Goal: Task Accomplishment & Management: Manage account settings

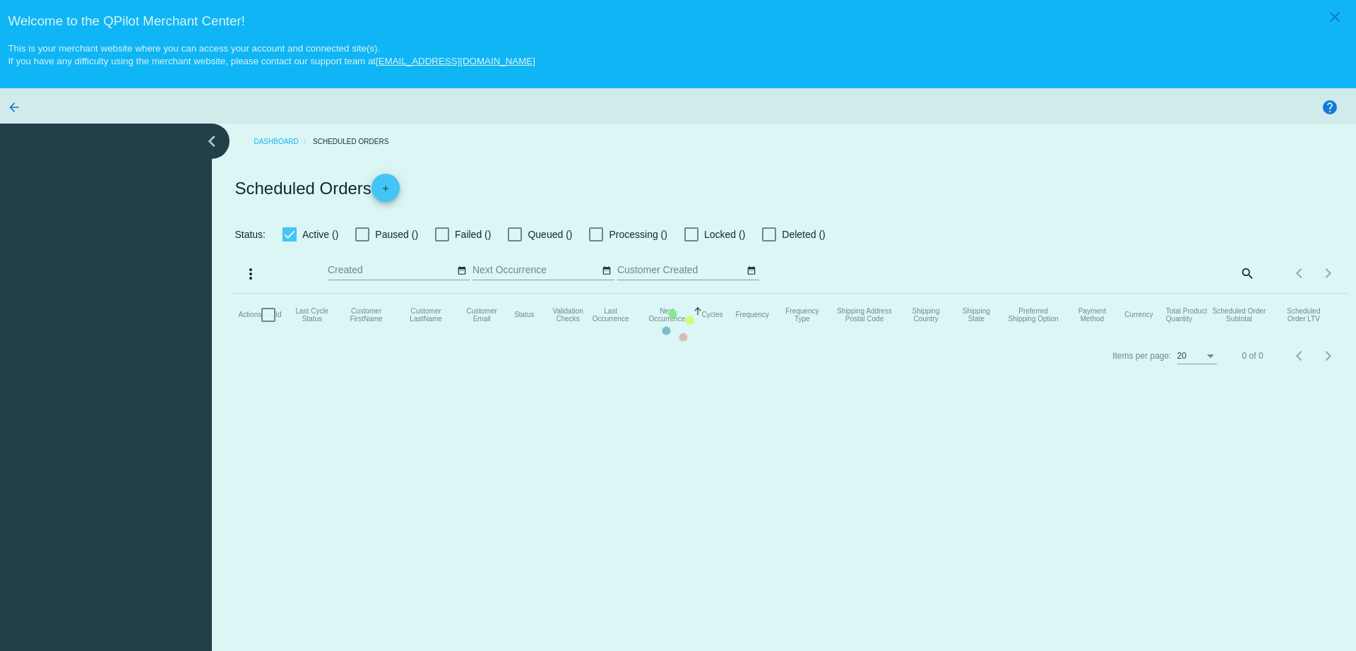
checkbox input "true"
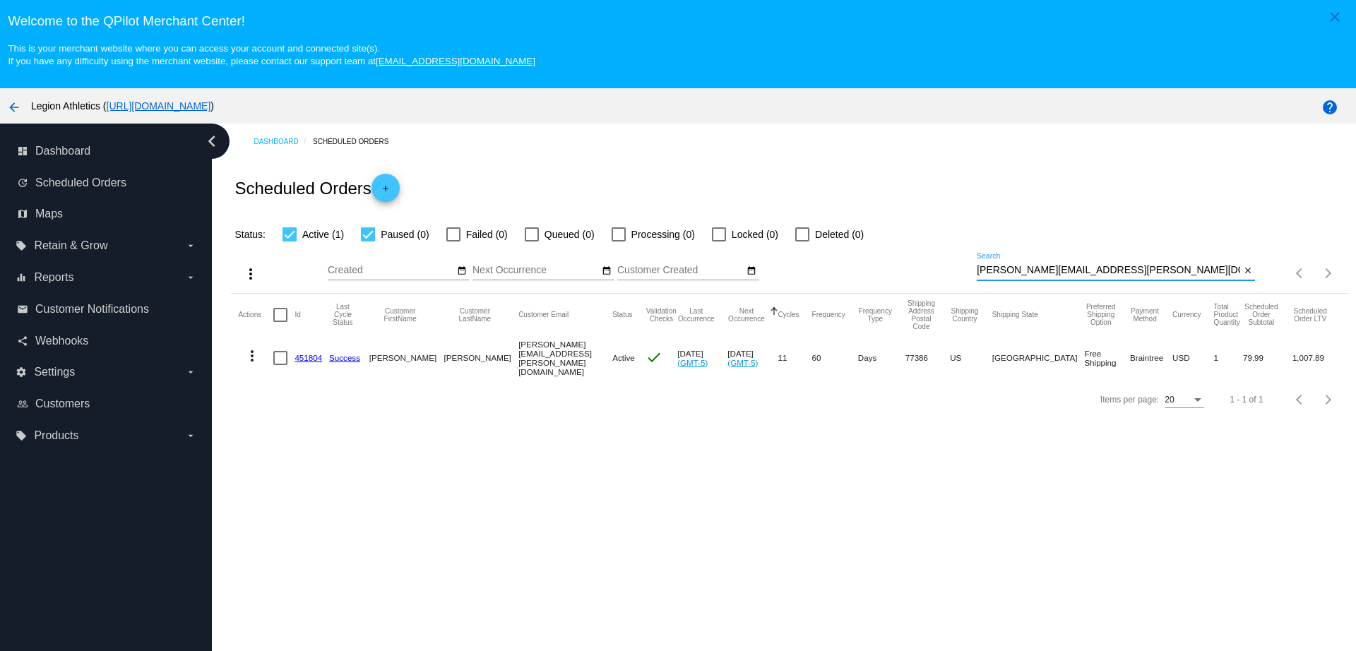
drag, startPoint x: 1100, startPoint y: 270, endPoint x: 926, endPoint y: 267, distance: 173.7
click at [927, 267] on div "more_vert Aug Jan Feb Mar Apr 1" at bounding box center [789, 268] width 1116 height 50
paste input "Cmejia033@yahoo"
type input "Cmejia033@yahoo.com"
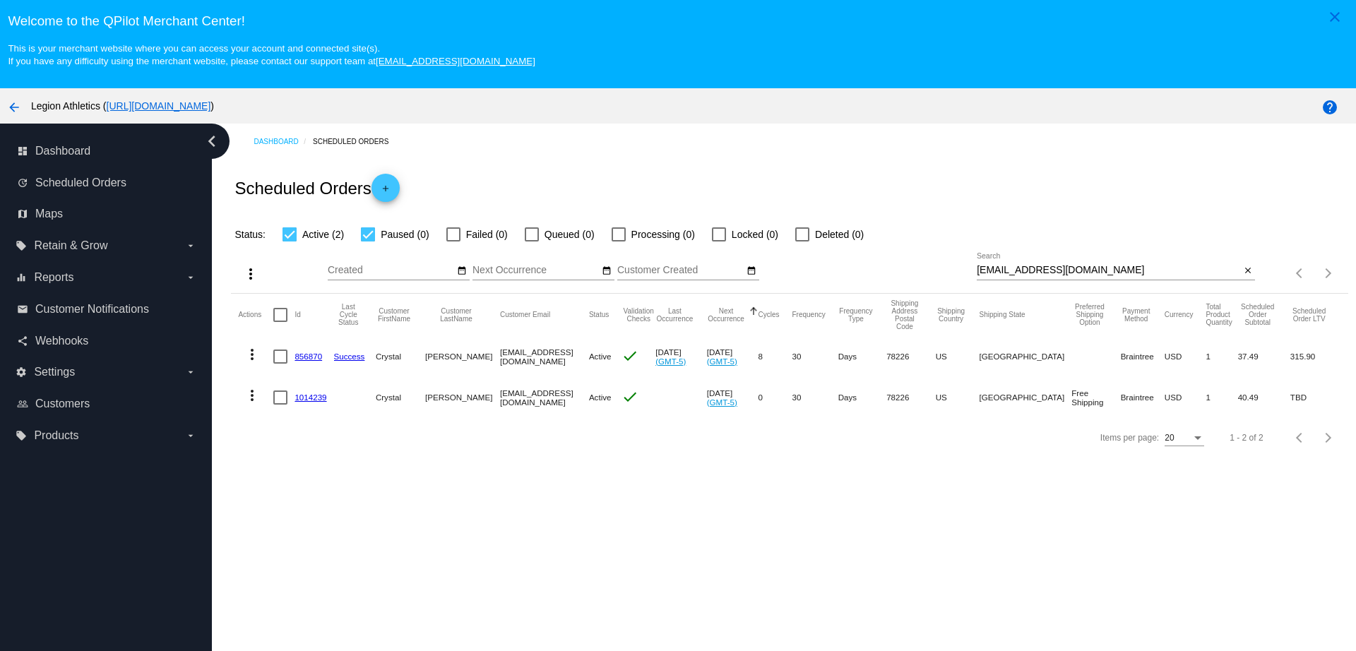
click at [302, 353] on link "856870" at bounding box center [308, 356] width 28 height 9
click at [310, 393] on link "1014239" at bounding box center [310, 397] width 32 height 9
click at [299, 351] on mat-cell "856870" at bounding box center [313, 356] width 39 height 41
click at [307, 361] on mat-cell "856870" at bounding box center [313, 356] width 39 height 41
click at [308, 358] on link "856870" at bounding box center [308, 356] width 28 height 9
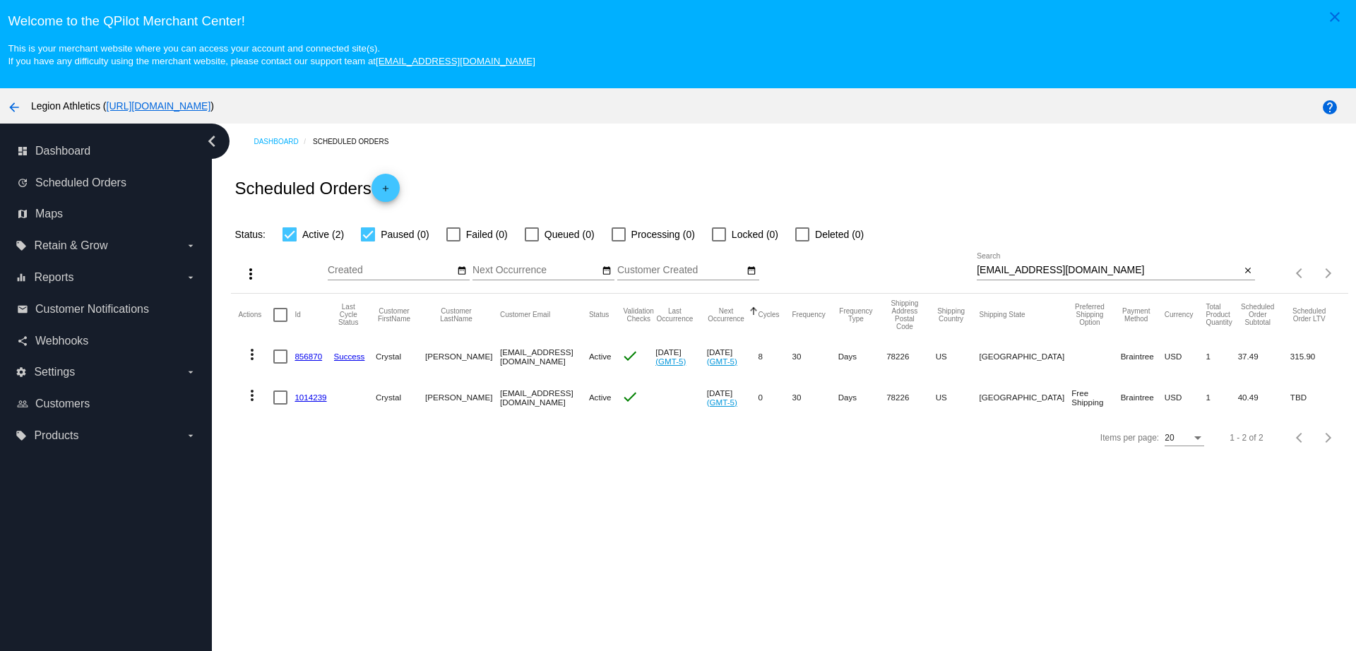
click at [318, 400] on link "1014239" at bounding box center [310, 397] width 32 height 9
click at [313, 355] on link "856870" at bounding box center [308, 356] width 28 height 9
click at [306, 397] on link "1014239" at bounding box center [310, 397] width 32 height 9
click at [277, 396] on div at bounding box center [280, 397] width 14 height 14
click at [280, 405] on input "checkbox" at bounding box center [280, 405] width 1 height 1
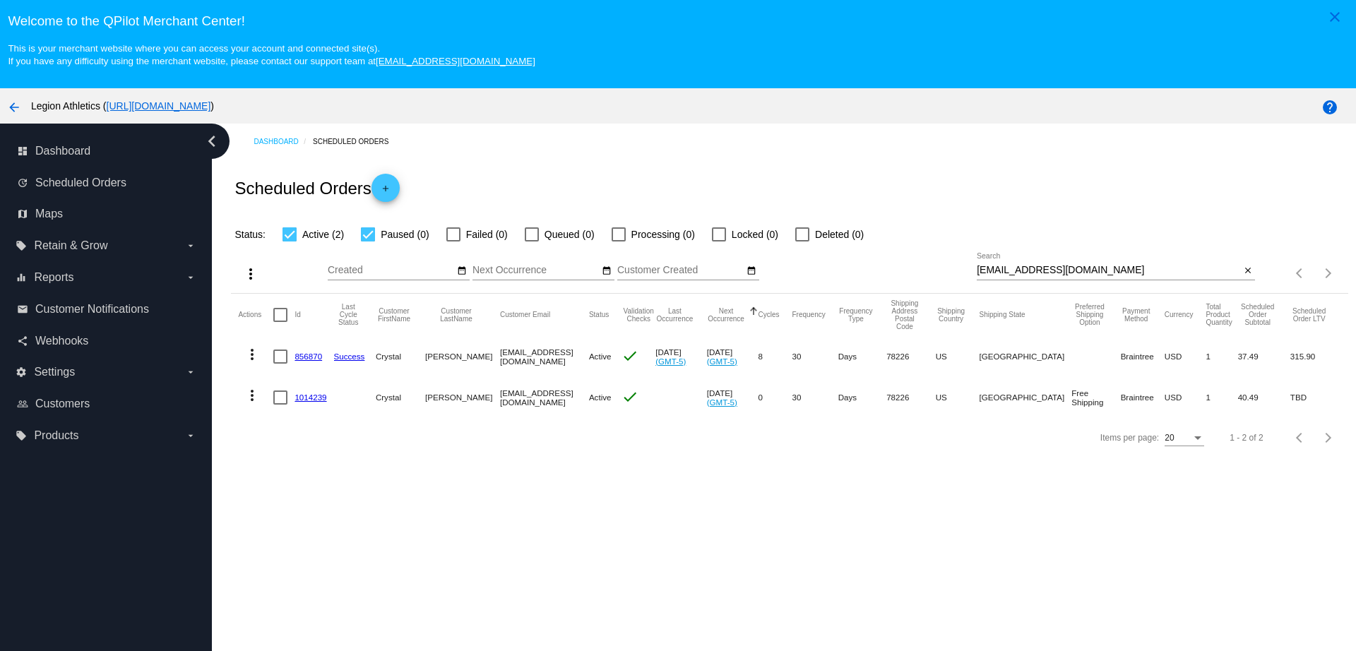
checkbox input "true"
click at [251, 399] on mat-icon "more_vert" at bounding box center [252, 395] width 17 height 17
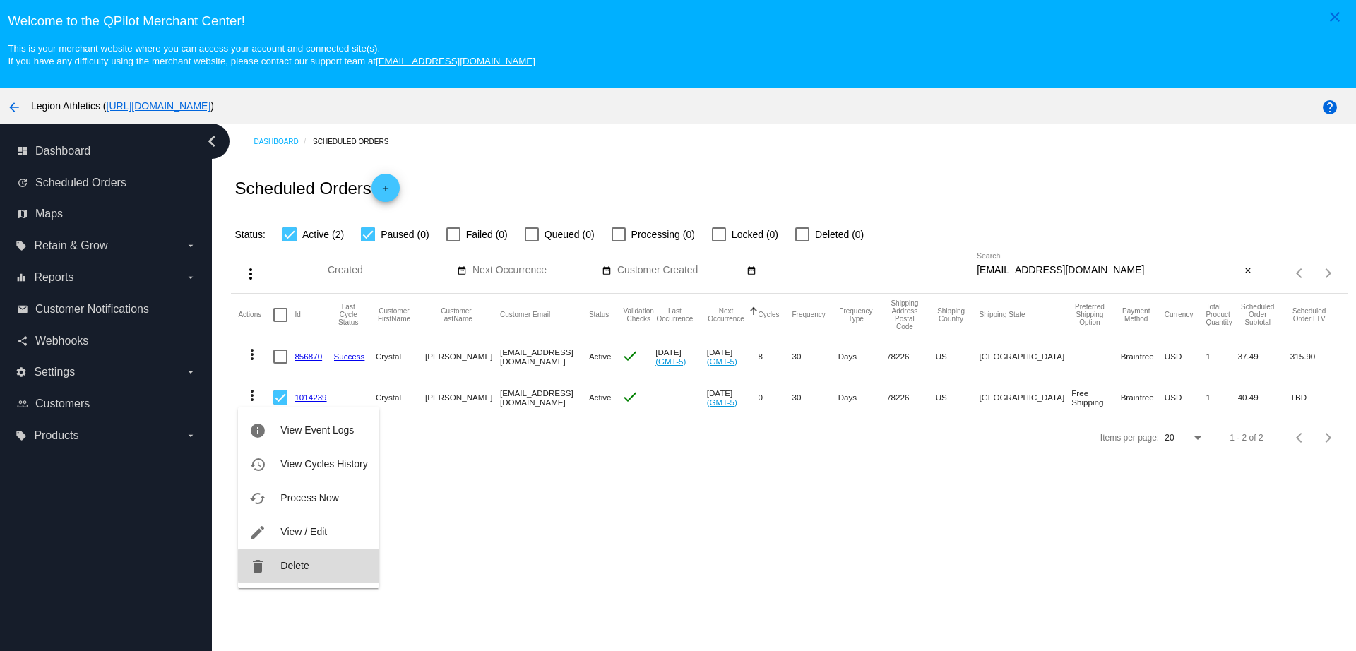
click at [318, 566] on button "delete Delete" at bounding box center [308, 566] width 141 height 34
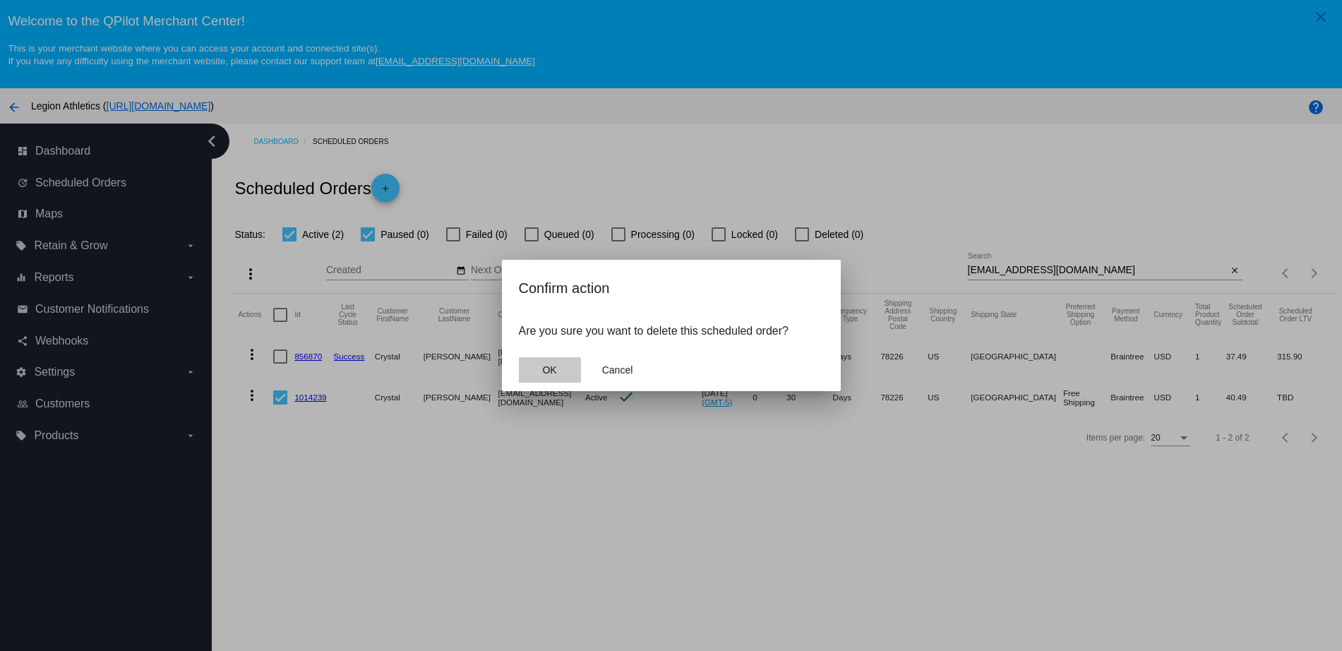
click at [549, 374] on span "OK" at bounding box center [549, 369] width 14 height 11
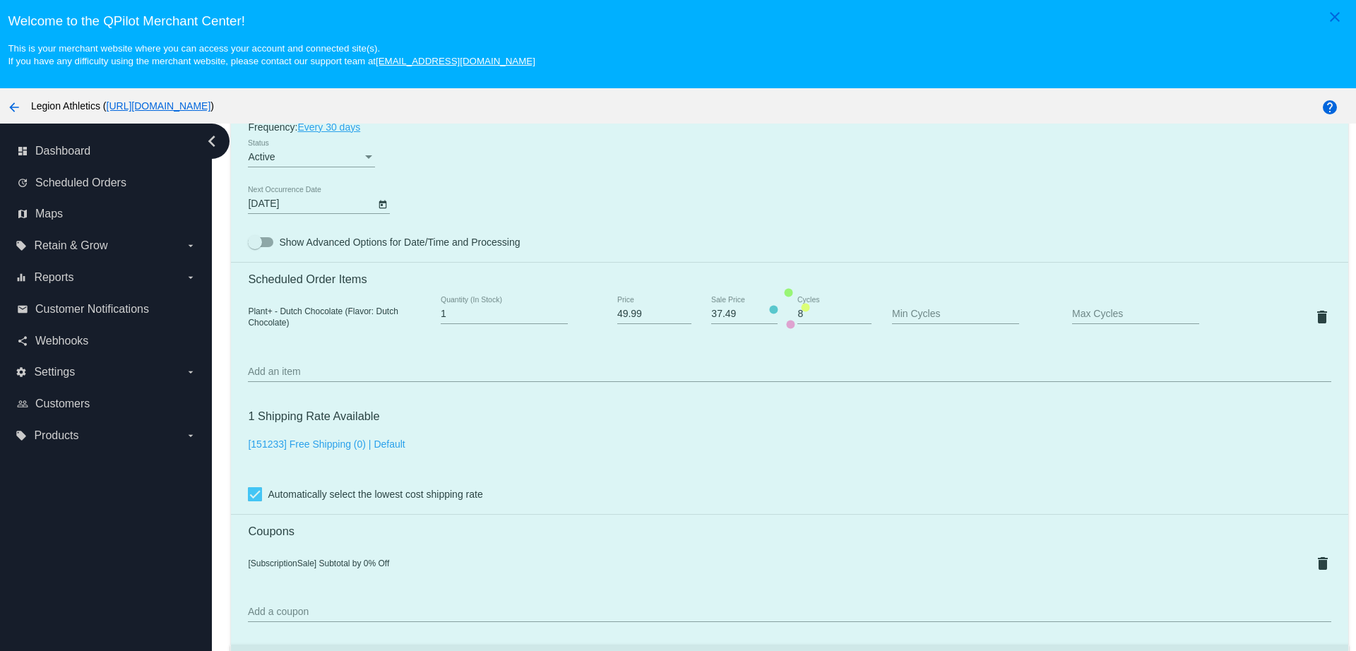
scroll to position [883, 0]
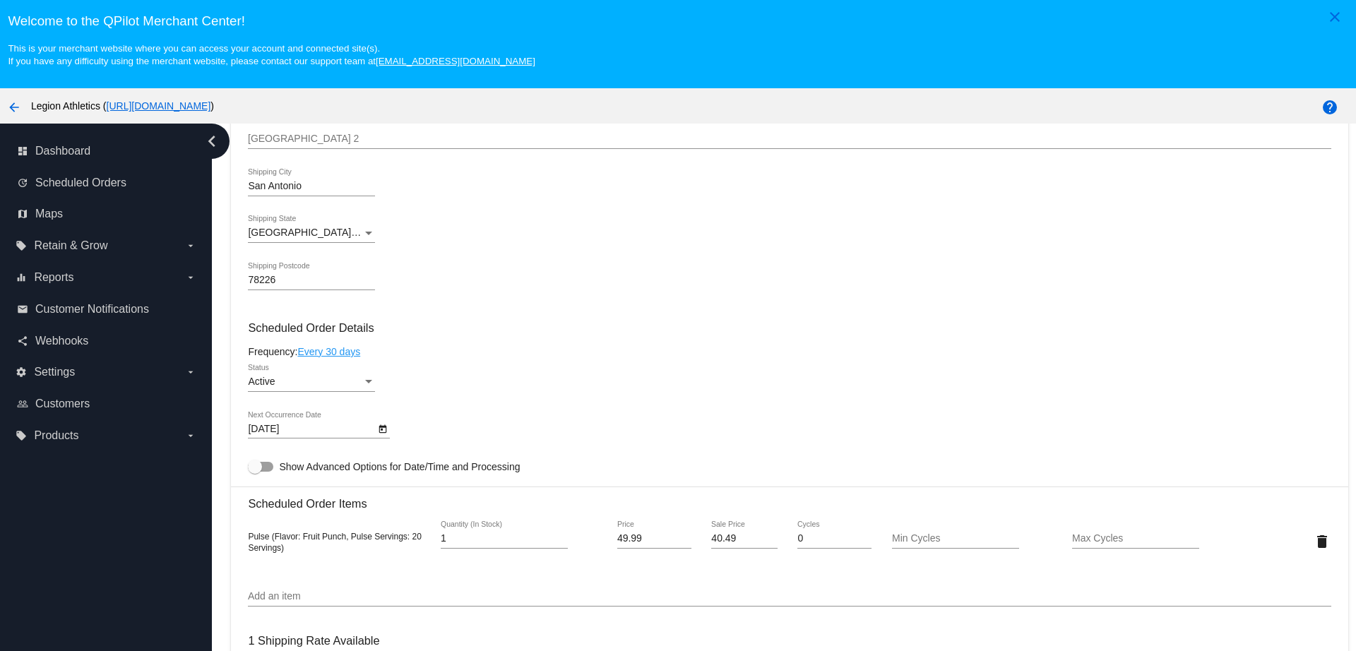
scroll to position [618, 0]
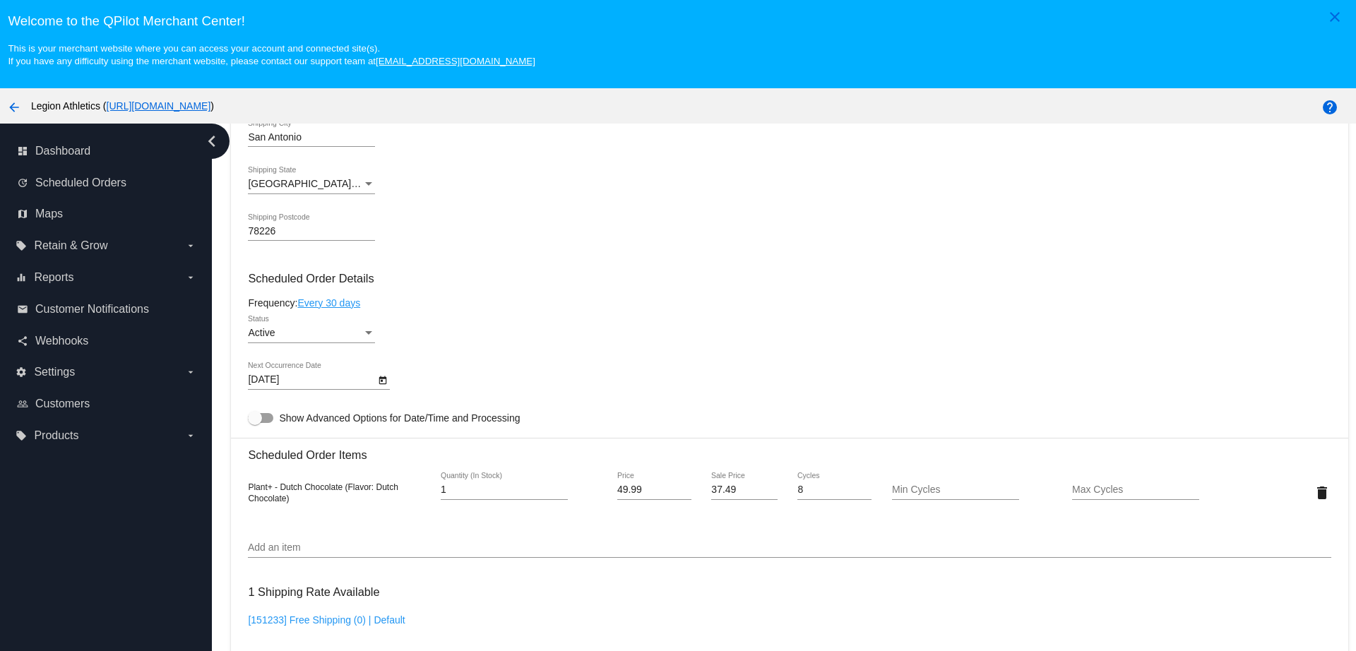
scroll to position [883, 0]
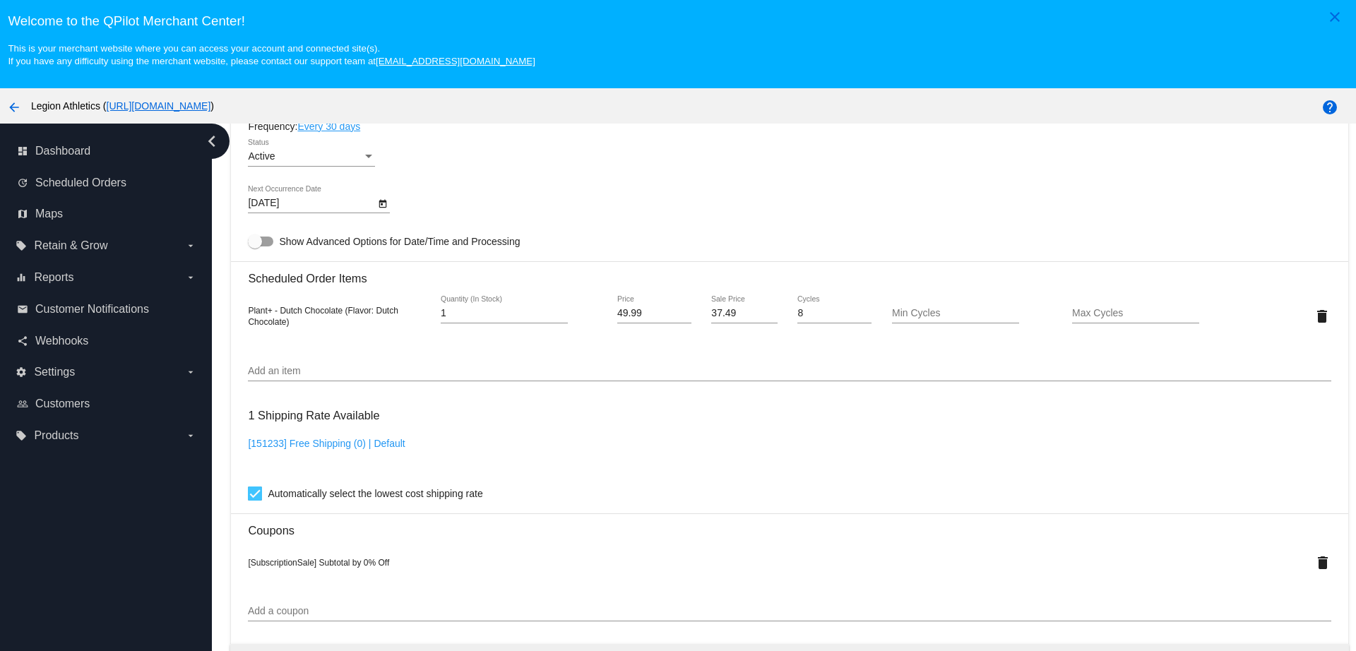
click at [371, 372] on input "Add an item" at bounding box center [789, 371] width 1082 height 11
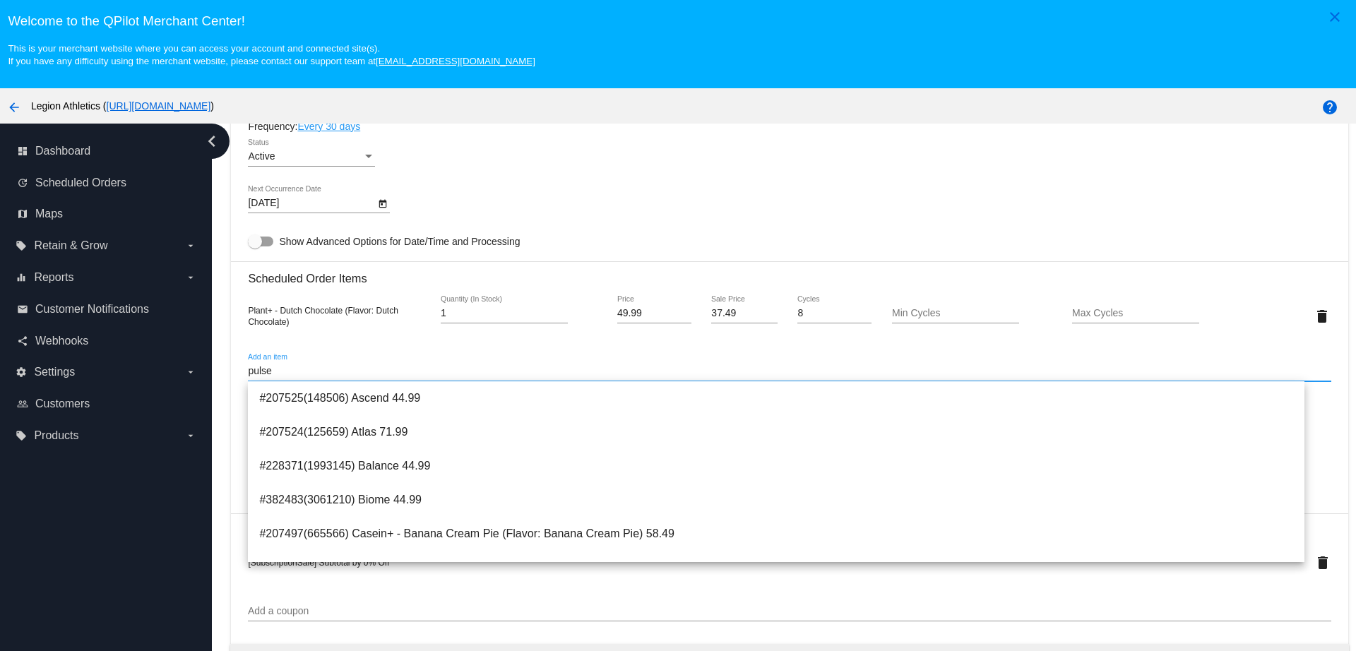
drag, startPoint x: 274, startPoint y: 372, endPoint x: 215, endPoint y: 376, distance: 58.8
click at [215, 376] on div "Dashboard Scheduled Orders arrow_back Scheduled Order #856870 Active more_vert …" at bounding box center [784, 414] width 1144 height 580
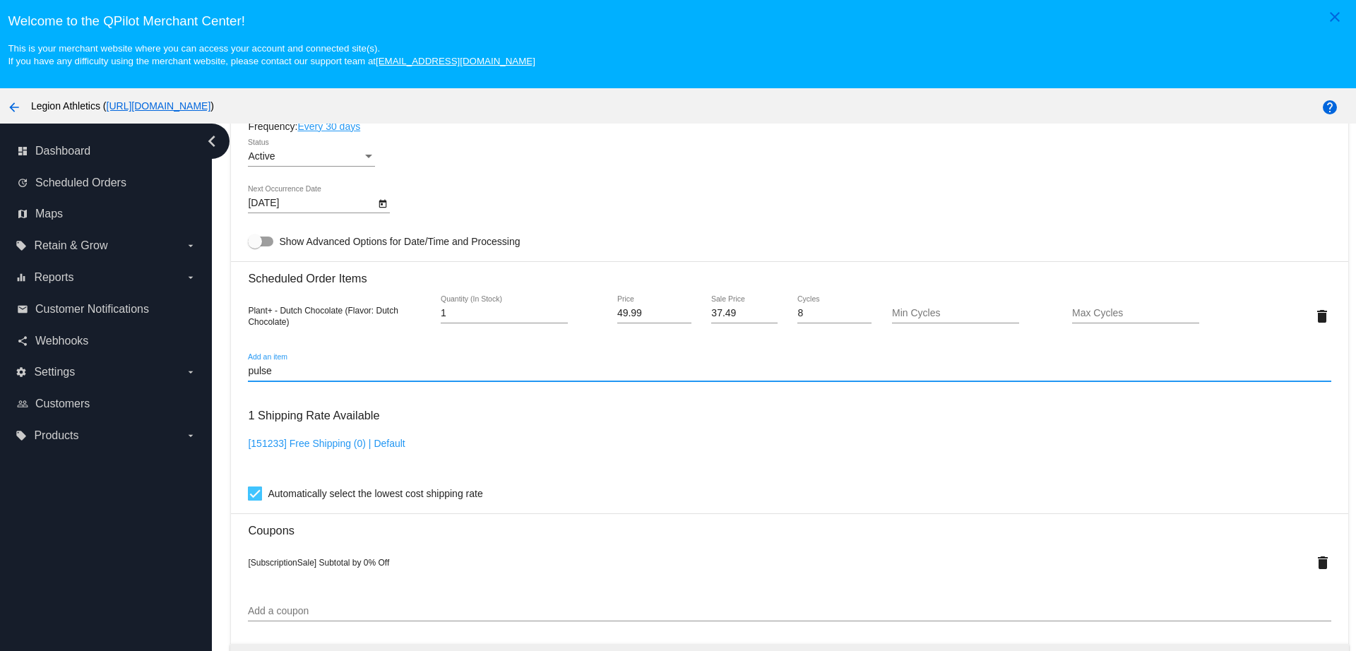
paste input "100304"
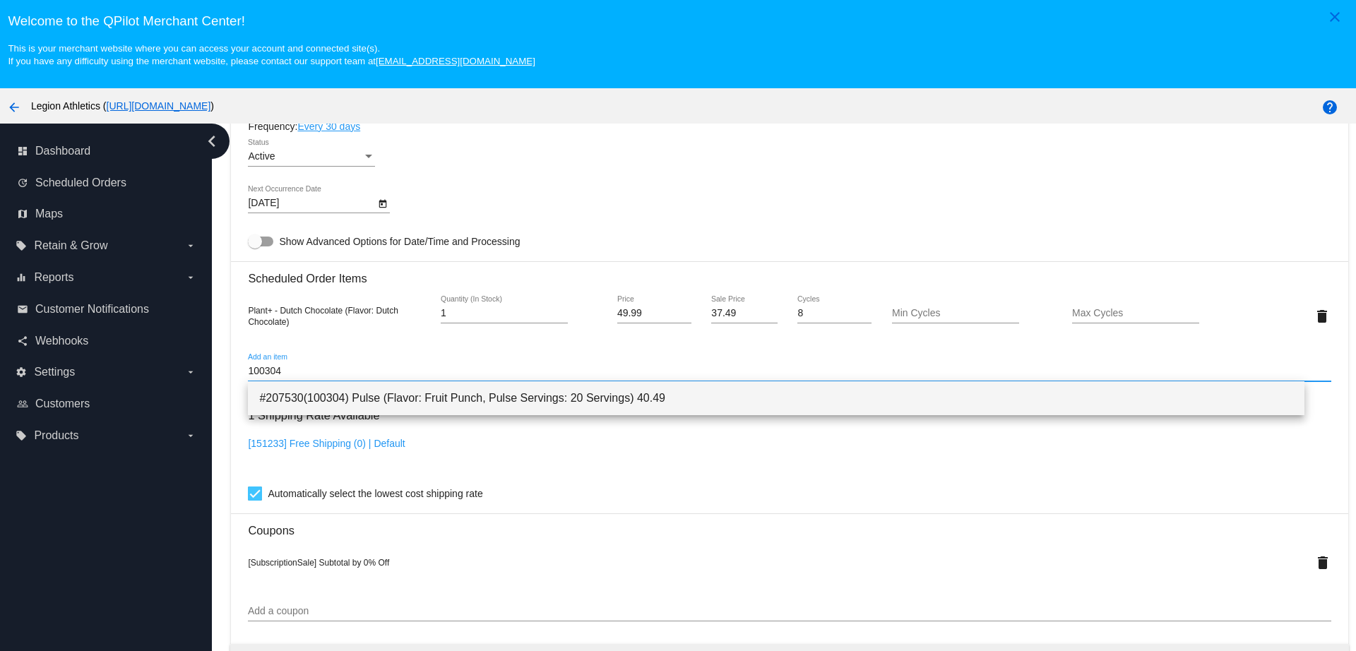
type input "100304"
click at [447, 394] on span "#207530(100304) Pulse (Flavor: Fruit Punch, Pulse Servings: 20 Servings) 40.49" at bounding box center [775, 398] width 1033 height 34
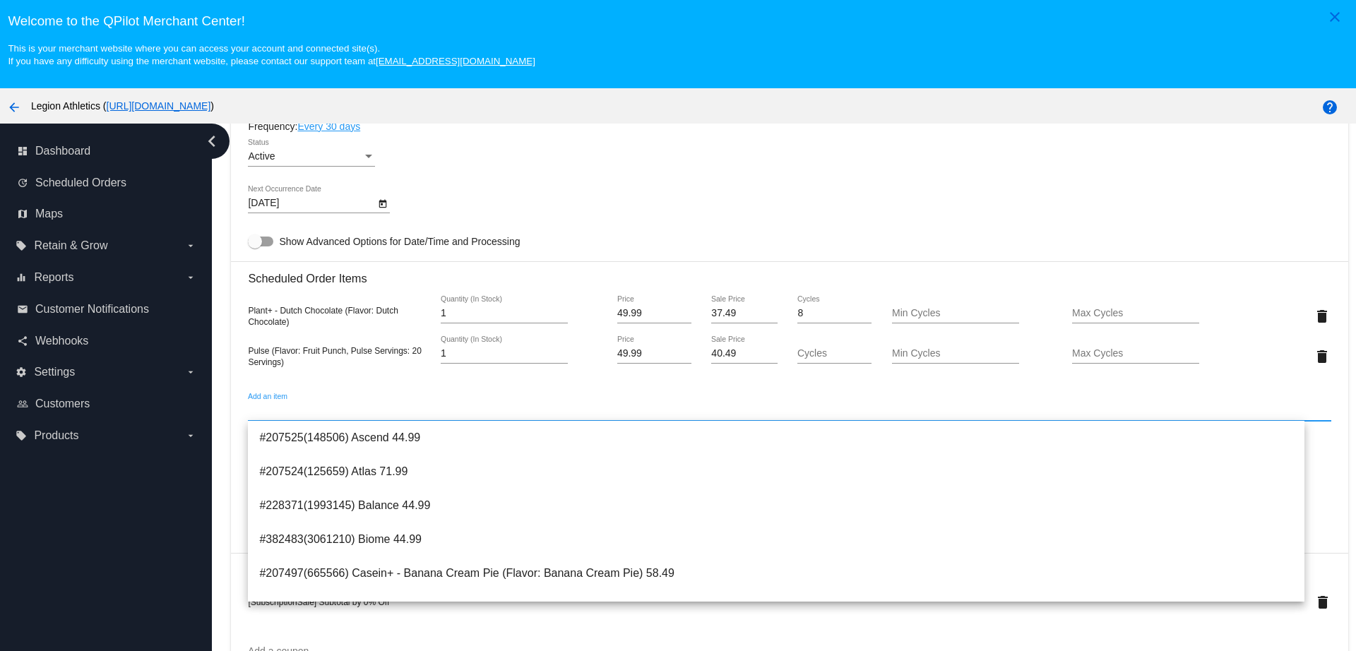
click at [533, 406] on input "Add an item" at bounding box center [789, 410] width 1082 height 11
drag, startPoint x: 730, startPoint y: 354, endPoint x: 705, endPoint y: 357, distance: 24.9
click at [711, 357] on input "40.49" at bounding box center [744, 353] width 66 height 11
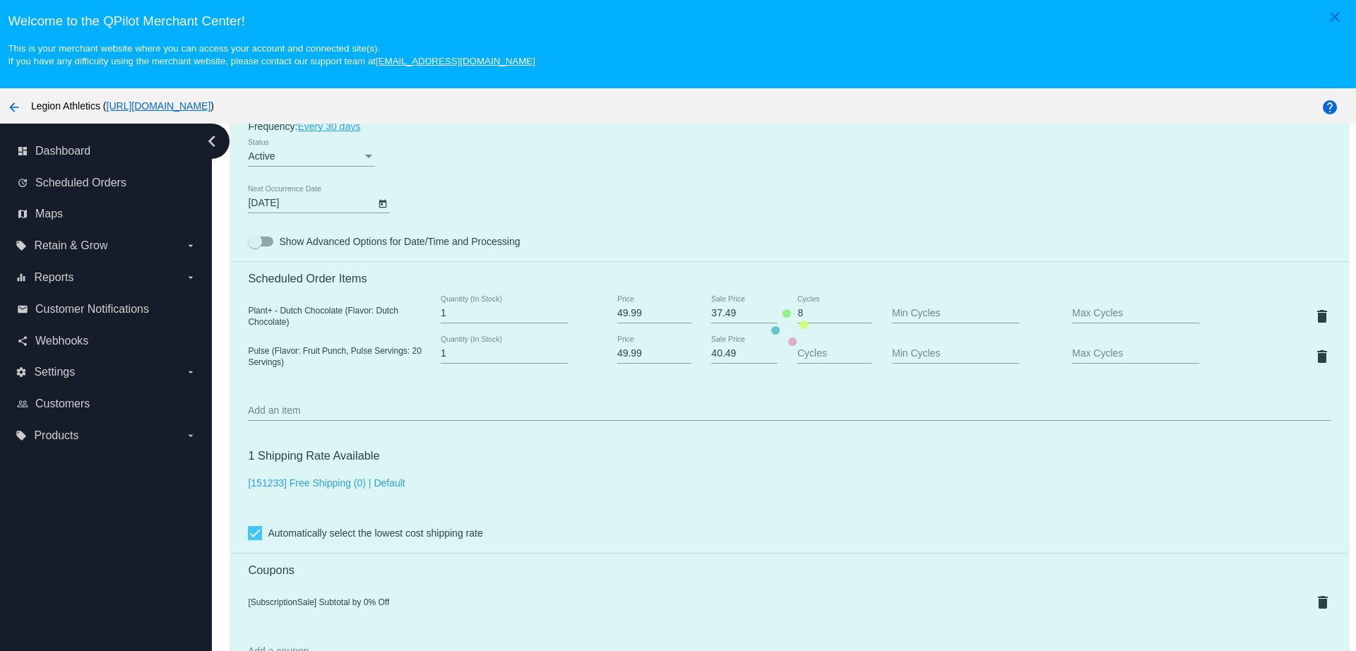
click at [713, 372] on mat-card "Customer 4021906: Crystal Mejia Cmejia033@yahoo.com Customer Shipping Enter Shi…" at bounding box center [789, 327] width 1116 height 1501
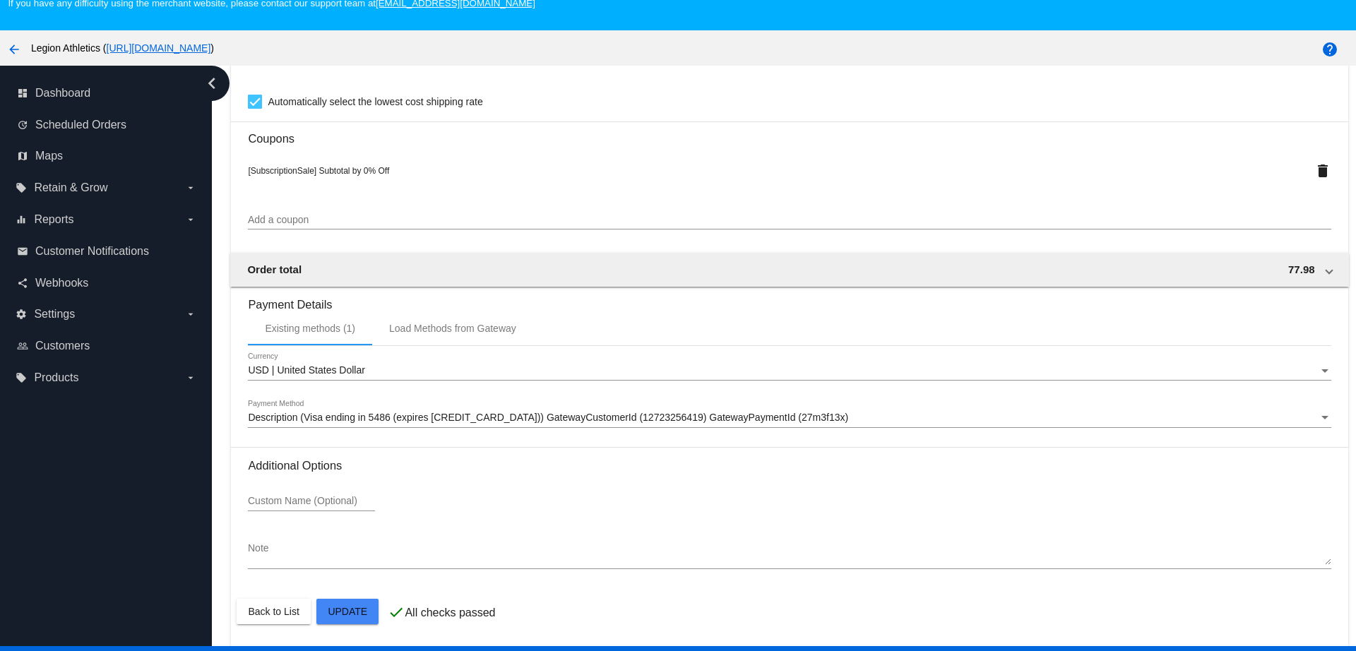
scroll to position [88, 0]
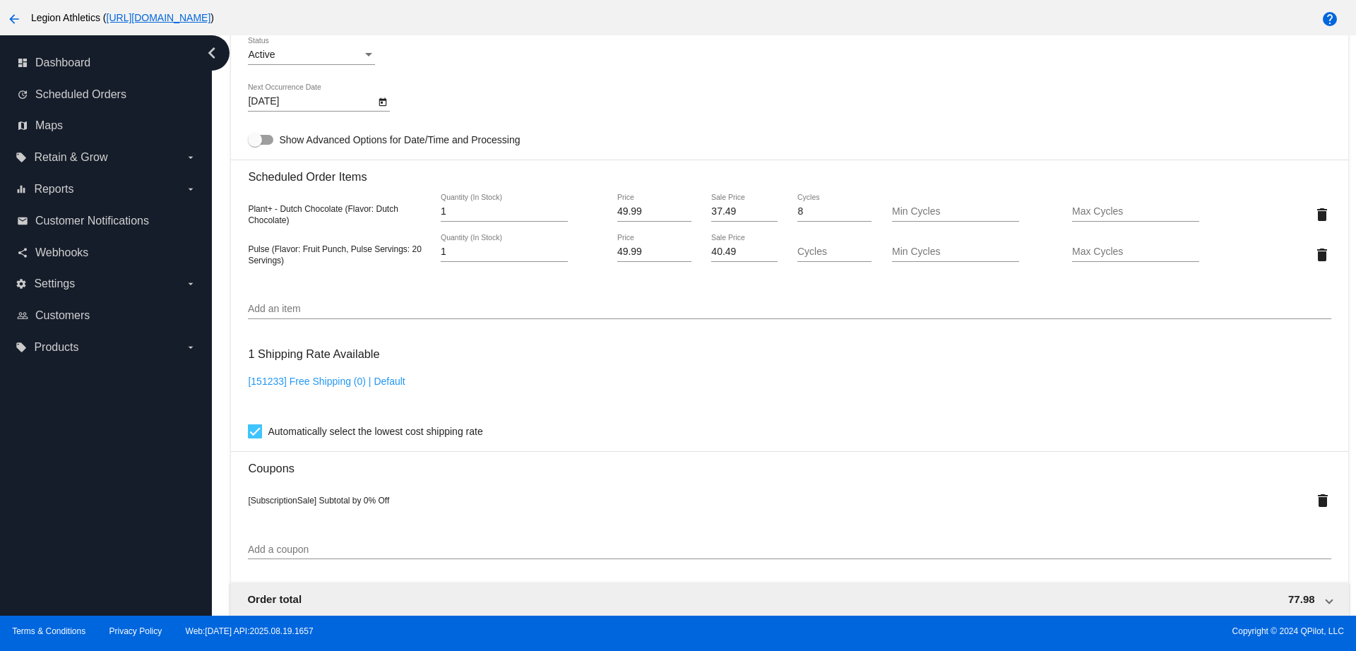
scroll to position [815, 0]
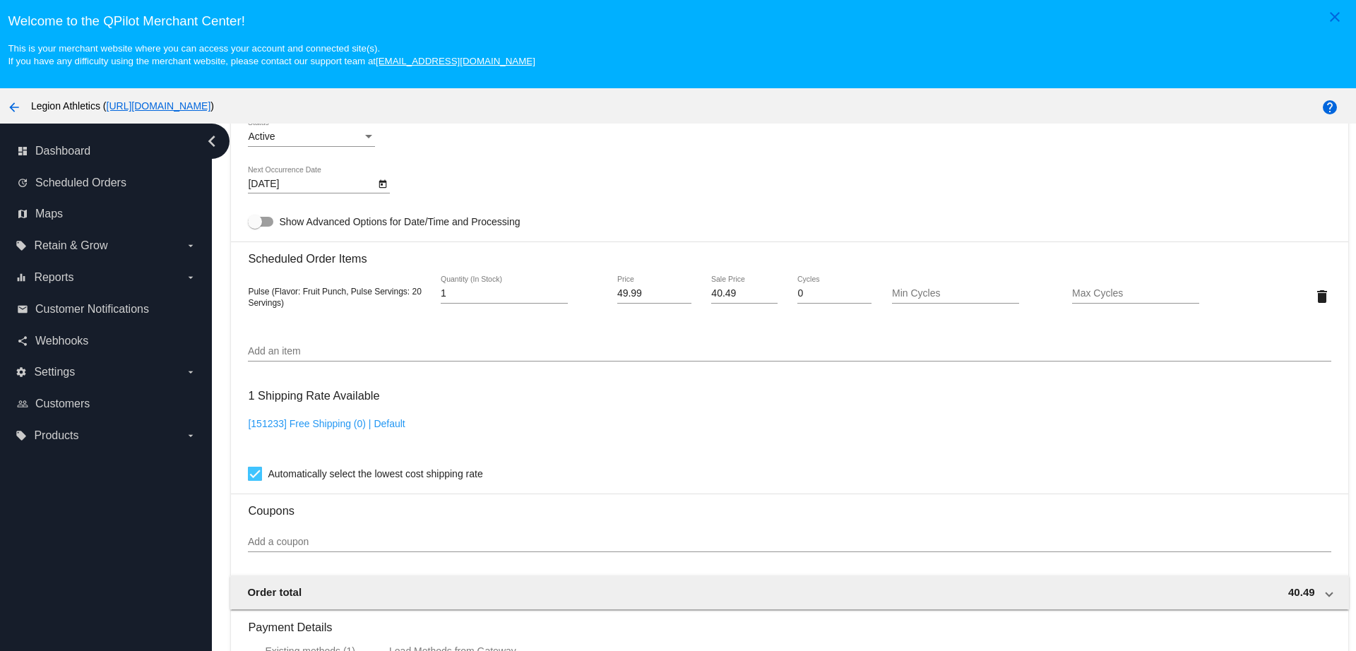
scroll to position [1039, 0]
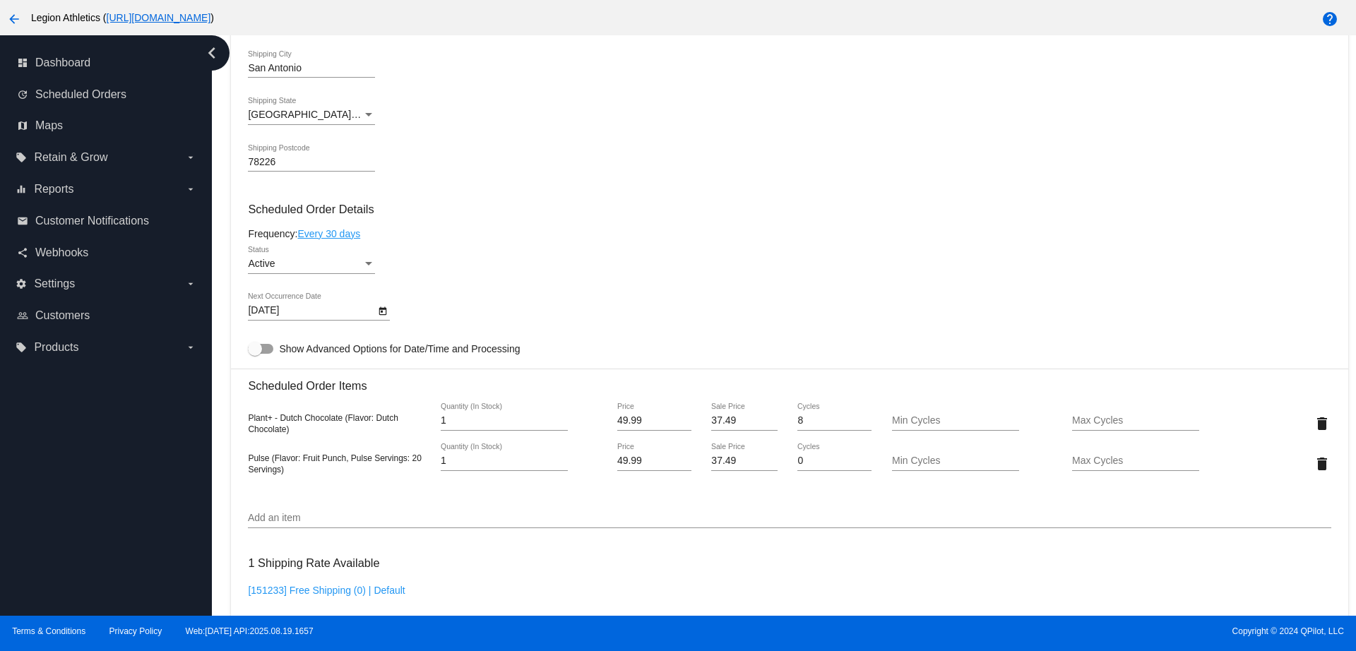
scroll to position [727, 0]
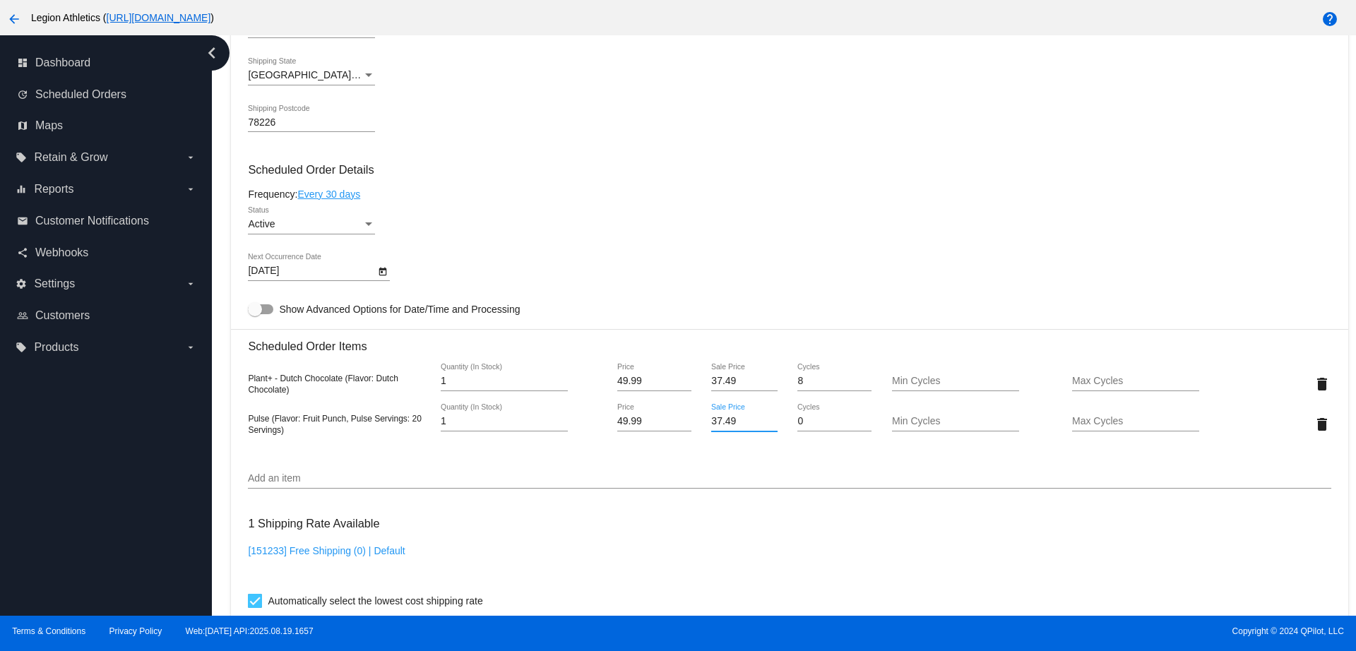
drag, startPoint x: 732, startPoint y: 422, endPoint x: 692, endPoint y: 426, distance: 39.8
click at [699, 426] on div "37.49 Sale Price" at bounding box center [744, 424] width 90 height 40
type input "40.99"
click at [892, 167] on mat-card "Customer 4021906: Crystal Mejia Cmejia033@yahoo.com Customer Shipping Enter Shi…" at bounding box center [789, 395] width 1116 height 1501
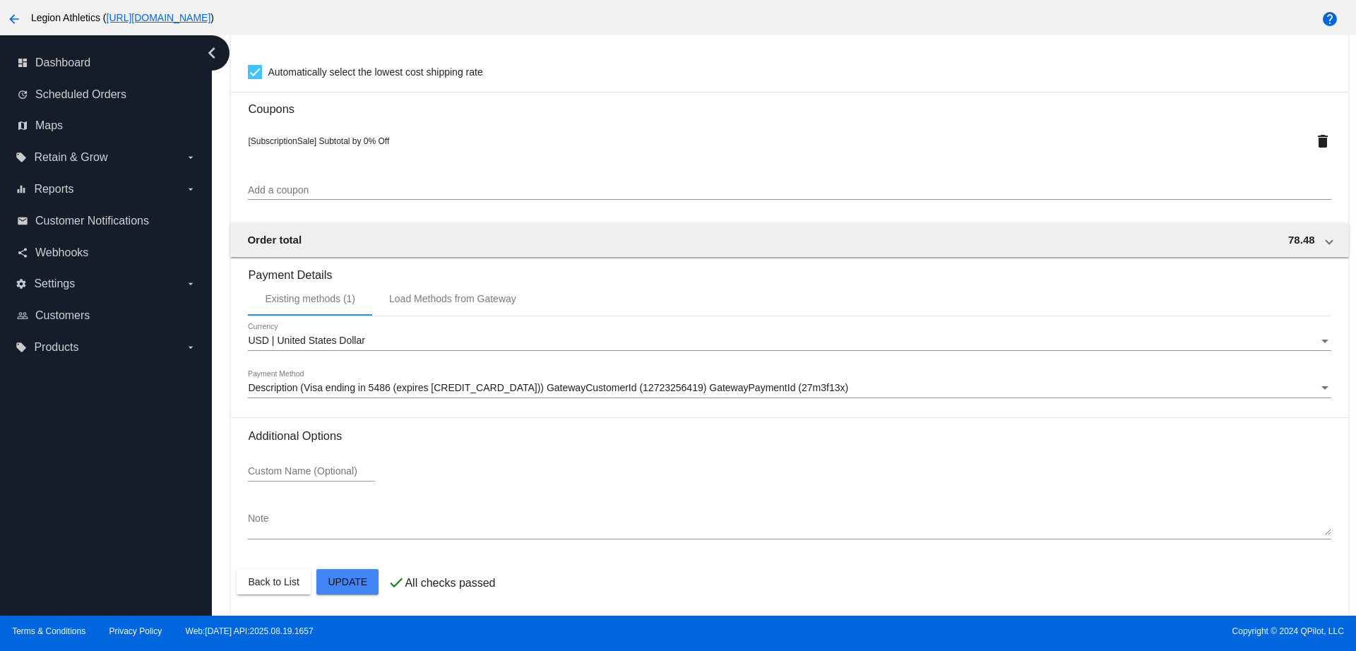
scroll to position [1256, 0]
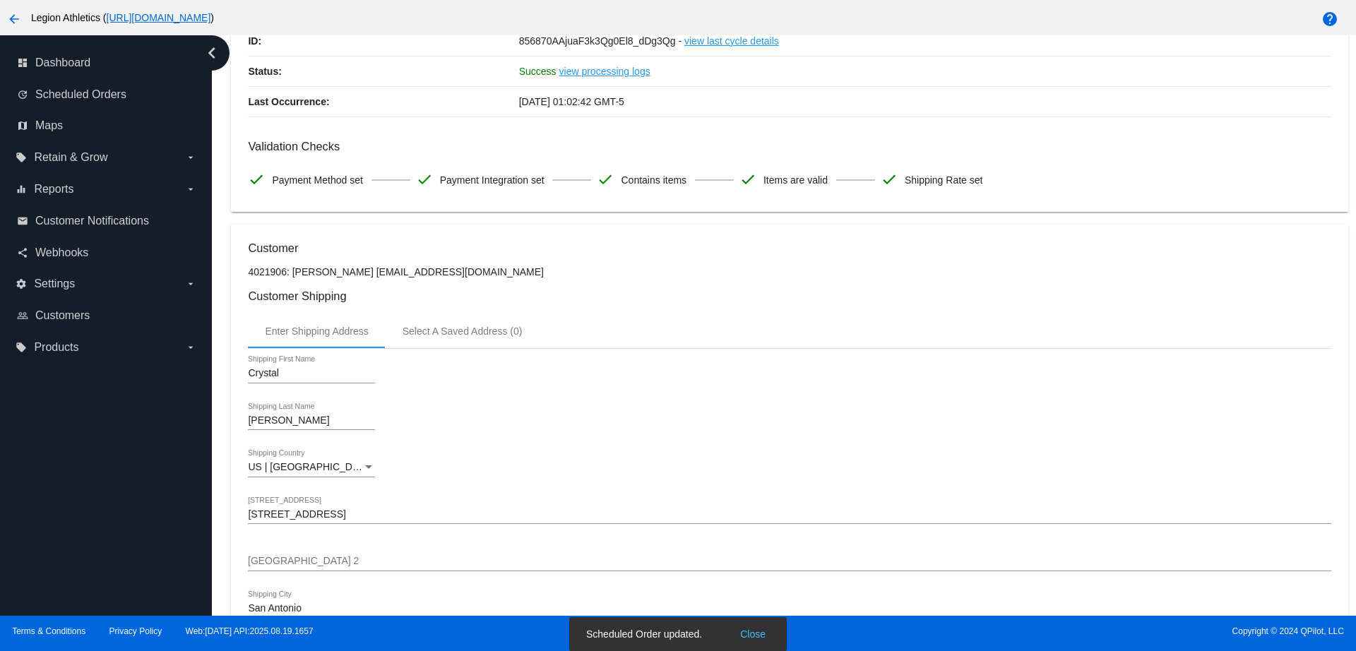
scroll to position [0, 0]
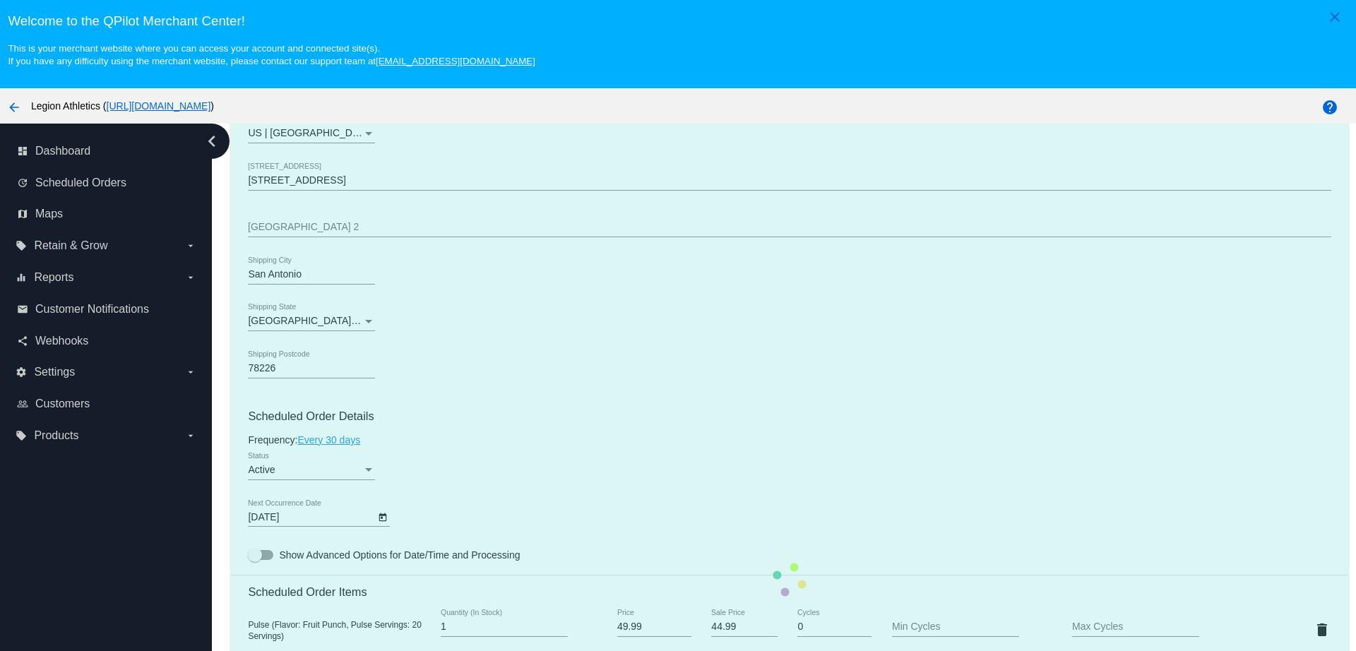
scroll to position [618, 0]
